Goal: Complete application form

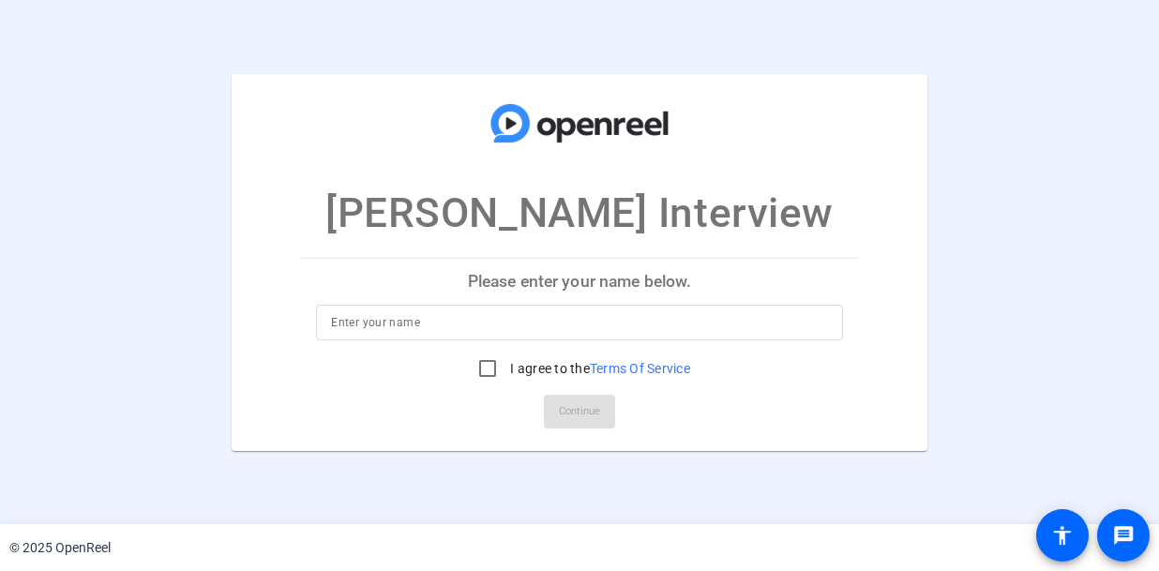
click at [1060, 143] on div "Matt Demmer Interview Please enter your name below. I agree to the Terms Of Ser…" at bounding box center [579, 261] width 1159 height 377
